Goal: Find specific page/section: Find specific page/section

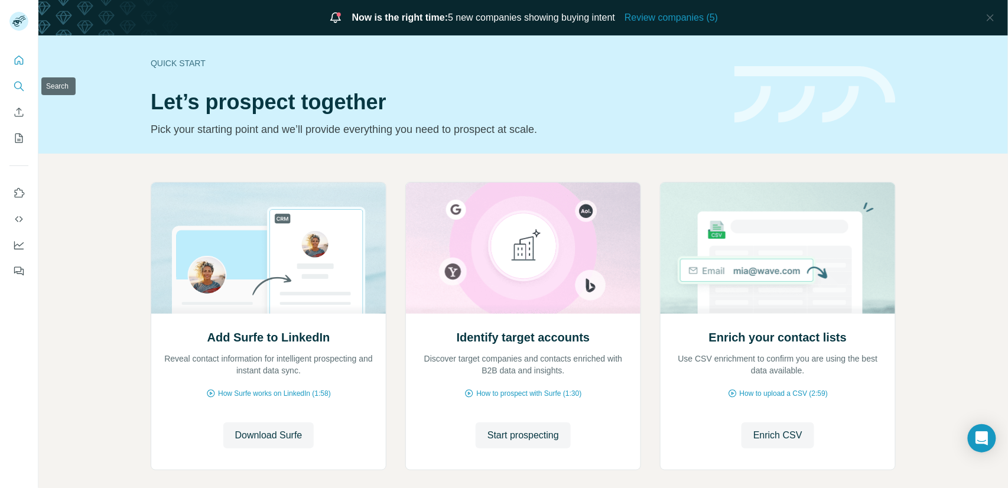
click at [17, 90] on icon "Search" at bounding box center [19, 86] width 12 height 12
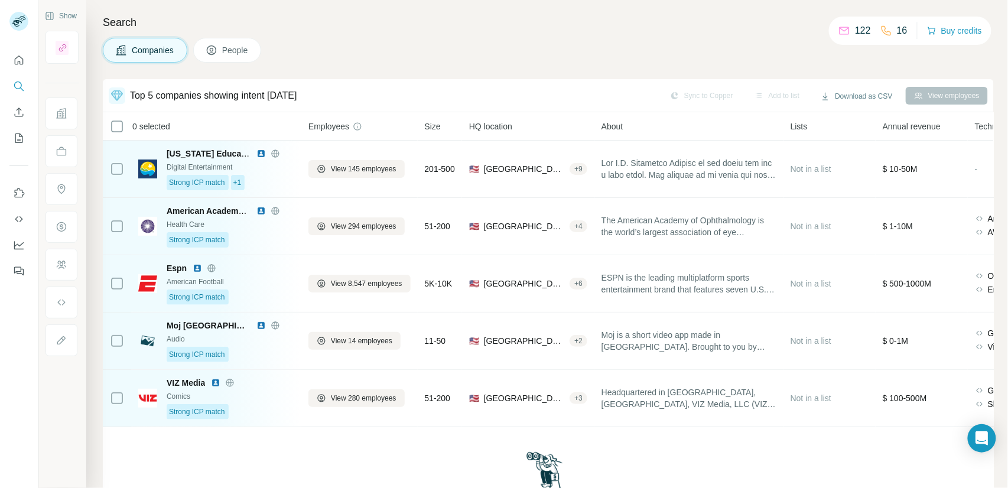
click at [228, 53] on span "People" at bounding box center [235, 50] width 27 height 12
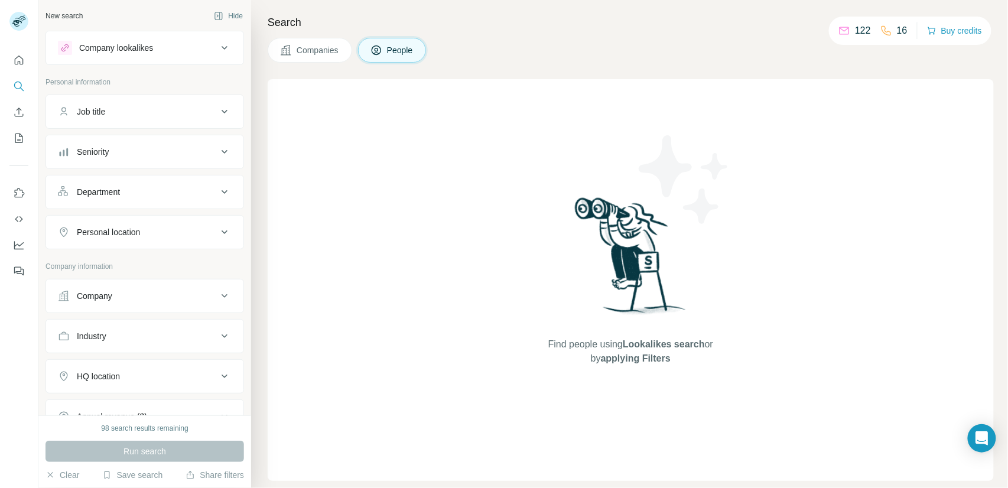
click at [335, 51] on span "Companies" at bounding box center [318, 50] width 43 height 12
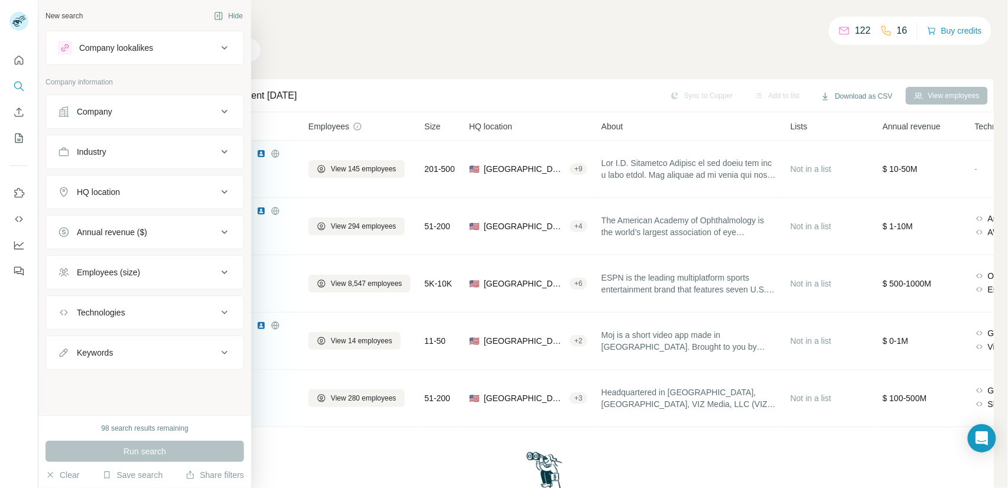
click at [189, 115] on div "Company" at bounding box center [138, 112] width 160 height 12
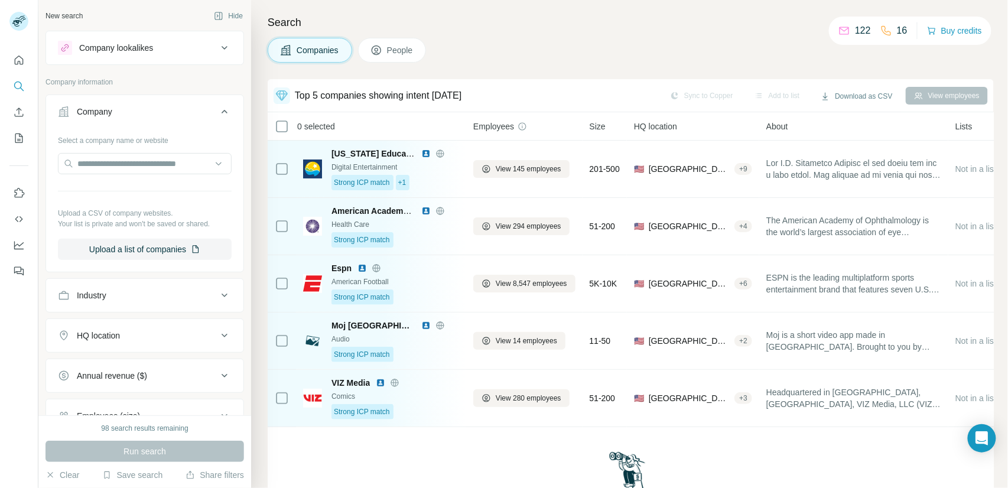
click at [150, 290] on div "Industry" at bounding box center [138, 296] width 160 height 12
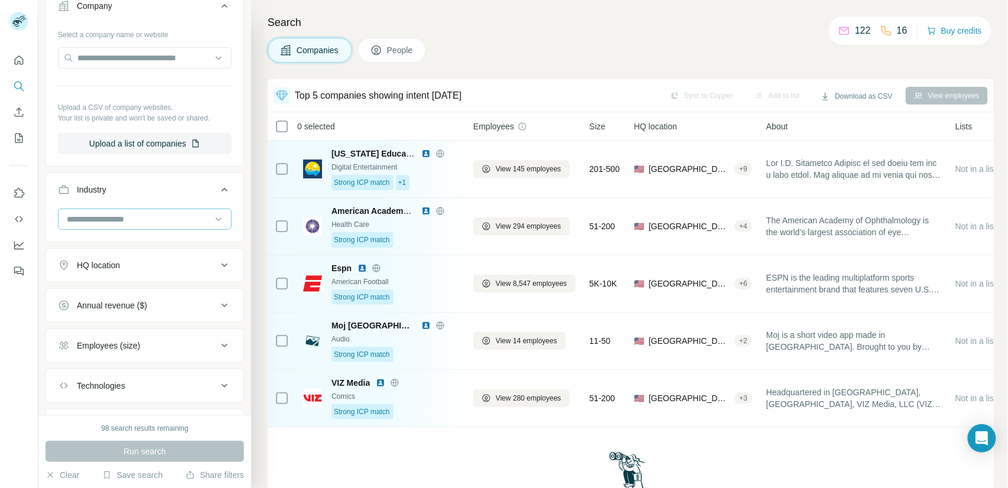
scroll to position [164, 0]
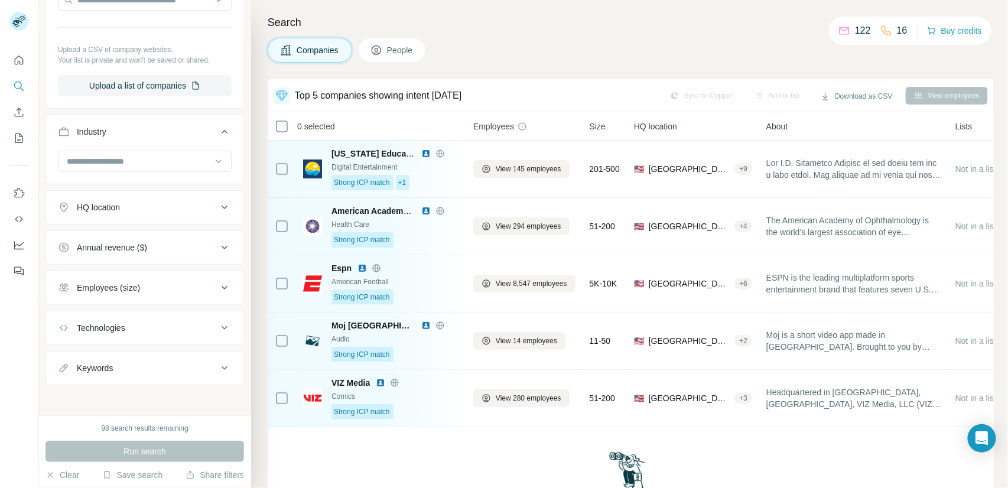
click at [116, 206] on div "HQ location" at bounding box center [98, 208] width 43 height 12
click at [119, 290] on button "Annual revenue ($)" at bounding box center [144, 283] width 197 height 28
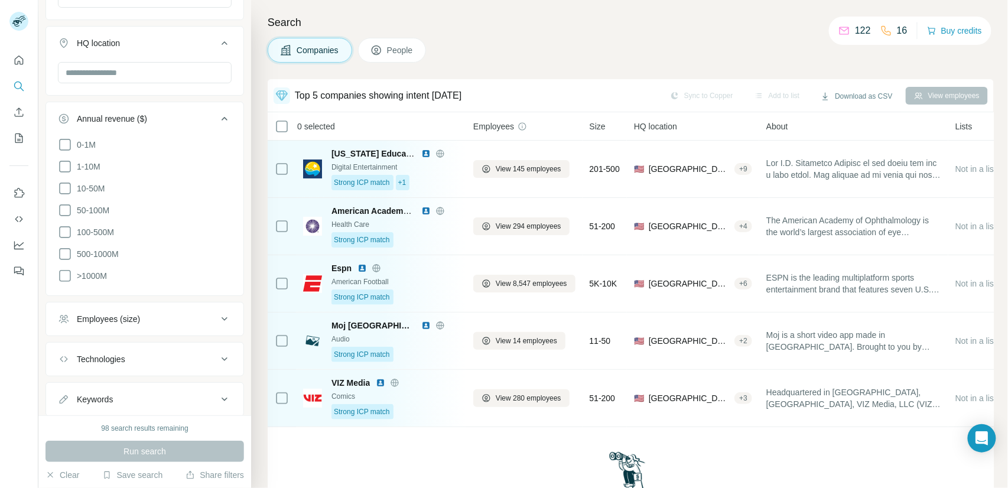
scroll to position [359, 0]
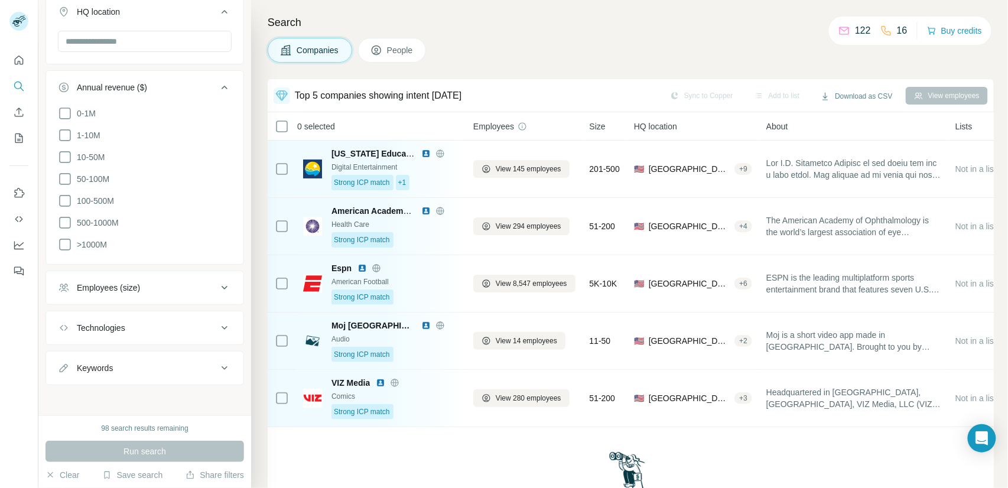
click at [120, 274] on button "Employees (size)" at bounding box center [144, 288] width 197 height 28
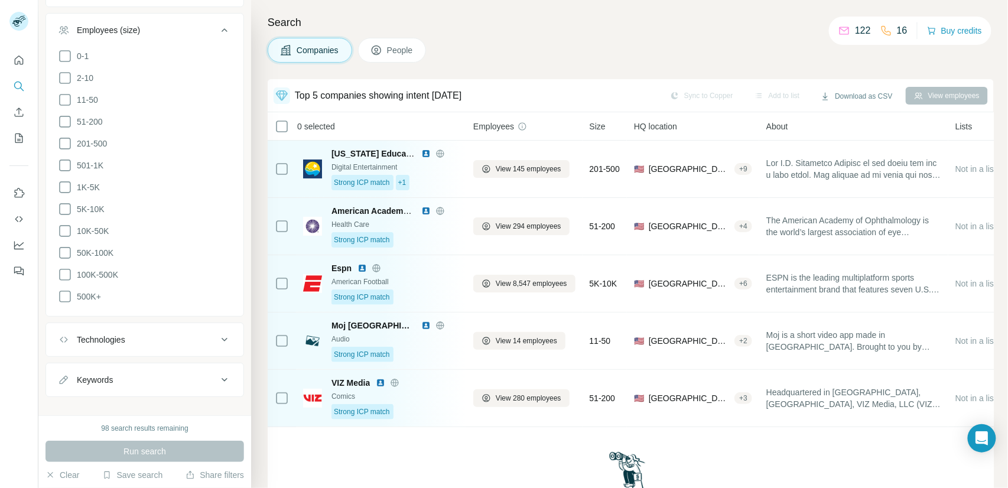
scroll to position [624, 0]
click at [125, 331] on button "Technologies" at bounding box center [144, 333] width 197 height 28
click at [121, 359] on button "Keywords" at bounding box center [144, 373] width 197 height 28
